Goal: Task Accomplishment & Management: Use online tool/utility

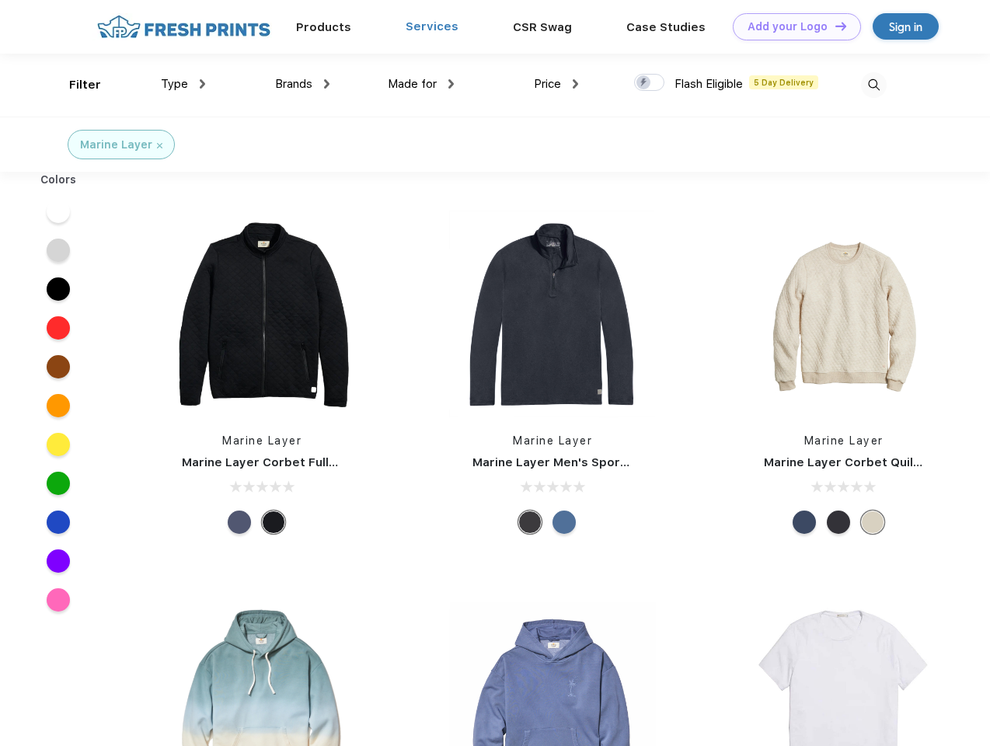
scroll to position [1, 0]
click at [791, 26] on link "Add your Logo Design Tool" at bounding box center [797, 26] width 128 height 27
click at [0, 0] on div "Design Tool" at bounding box center [0, 0] width 0 height 0
click at [834, 26] on link "Add your Logo Design Tool" at bounding box center [797, 26] width 128 height 27
click at [75, 85] on div "Filter" at bounding box center [85, 85] width 32 height 18
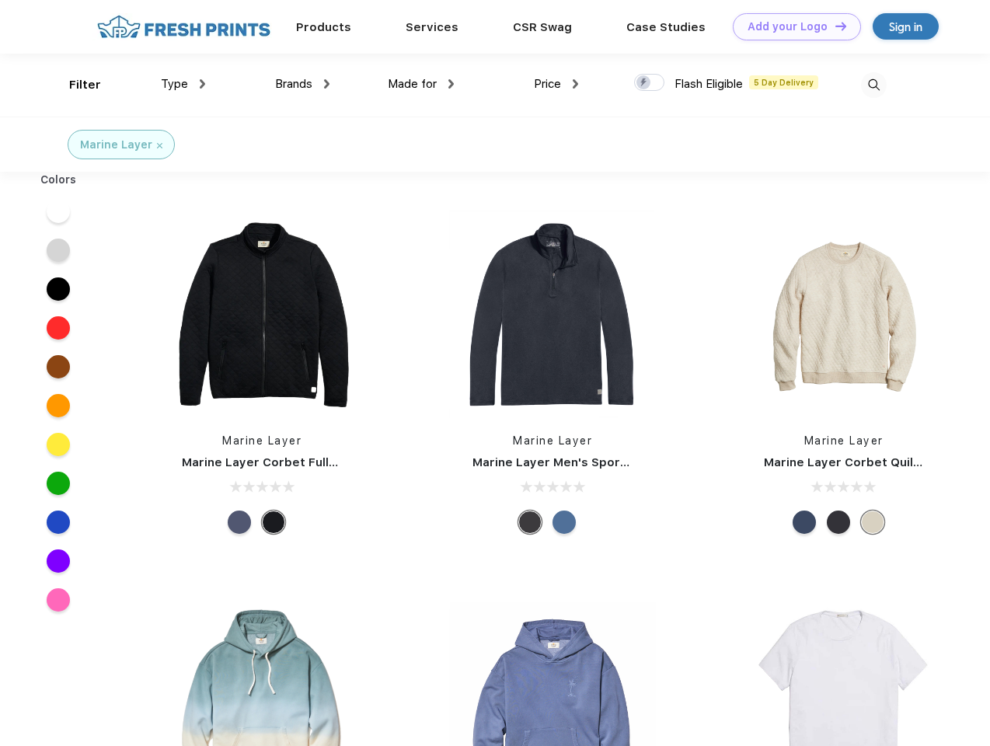
click at [183, 84] on span "Type" at bounding box center [174, 84] width 27 height 14
click at [302, 84] on span "Brands" at bounding box center [293, 84] width 37 height 14
click at [421, 84] on span "Made for" at bounding box center [412, 84] width 49 height 14
click at [557, 84] on span "Price" at bounding box center [547, 84] width 27 height 14
click at [650, 83] on div at bounding box center [649, 82] width 30 height 17
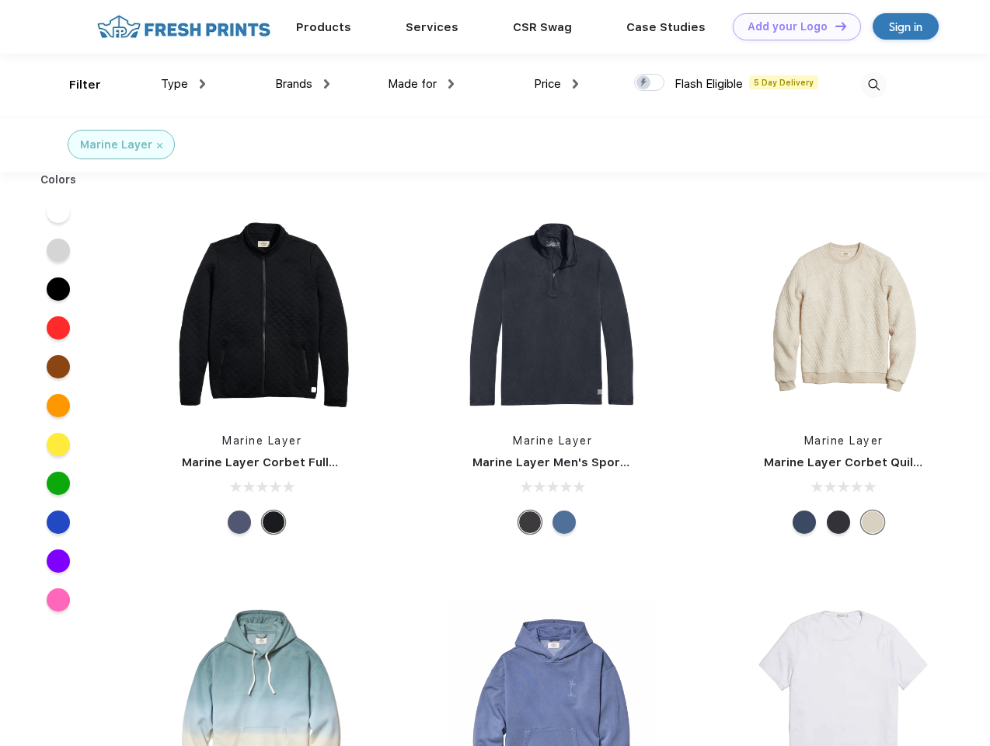
click at [644, 83] on input "checkbox" at bounding box center [639, 78] width 10 height 10
click at [874, 85] on img at bounding box center [874, 85] width 26 height 26
